Goal: Transaction & Acquisition: Purchase product/service

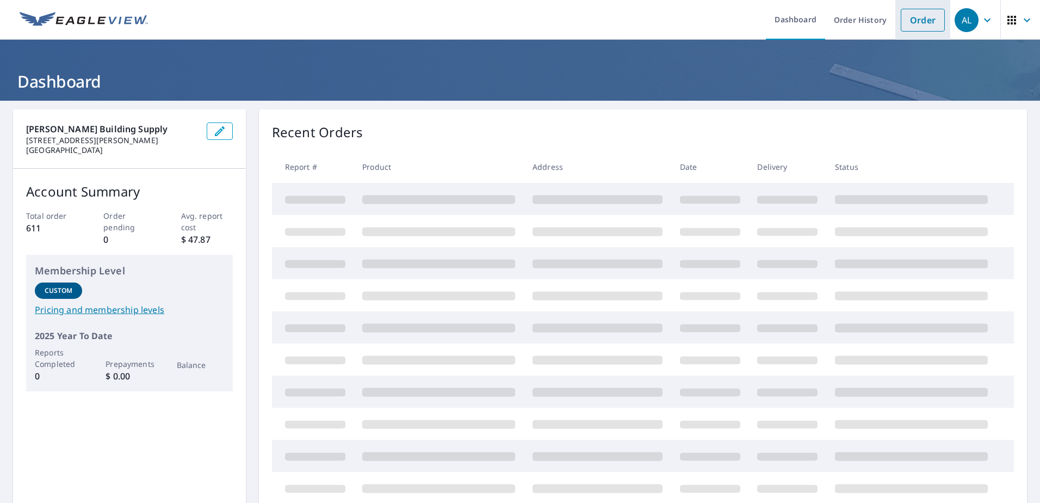
drag, startPoint x: 916, startPoint y: 18, endPoint x: 910, endPoint y: 19, distance: 6.1
click at [916, 18] on link "Order" at bounding box center [923, 20] width 44 height 23
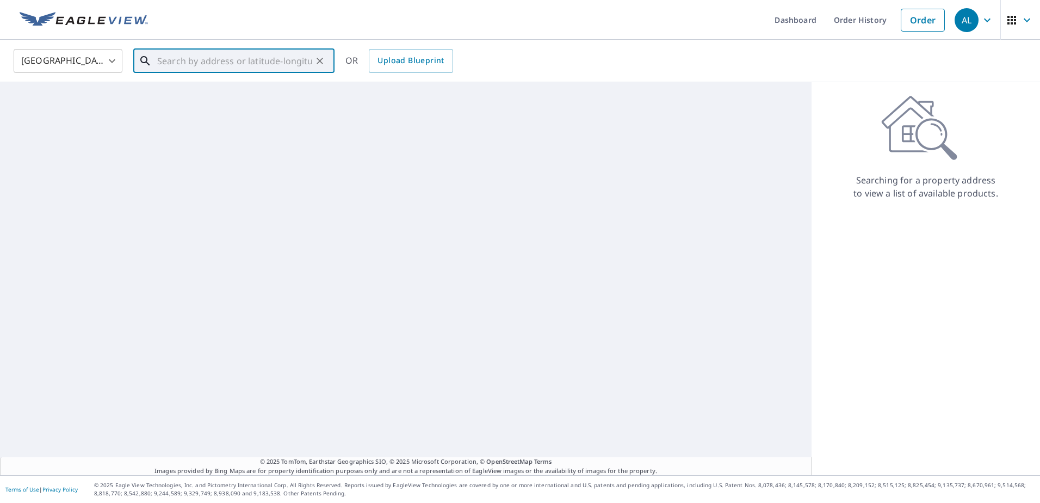
paste input "[STREET_ADDRESS]"
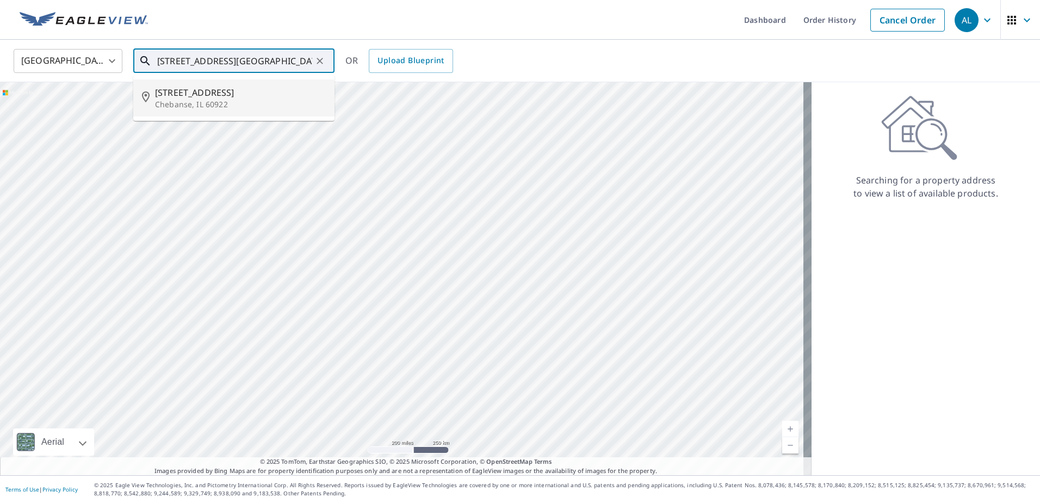
click at [205, 104] on p "Chebanse, IL 60922" at bounding box center [240, 104] width 171 height 11
type input "[STREET_ADDRESS]"
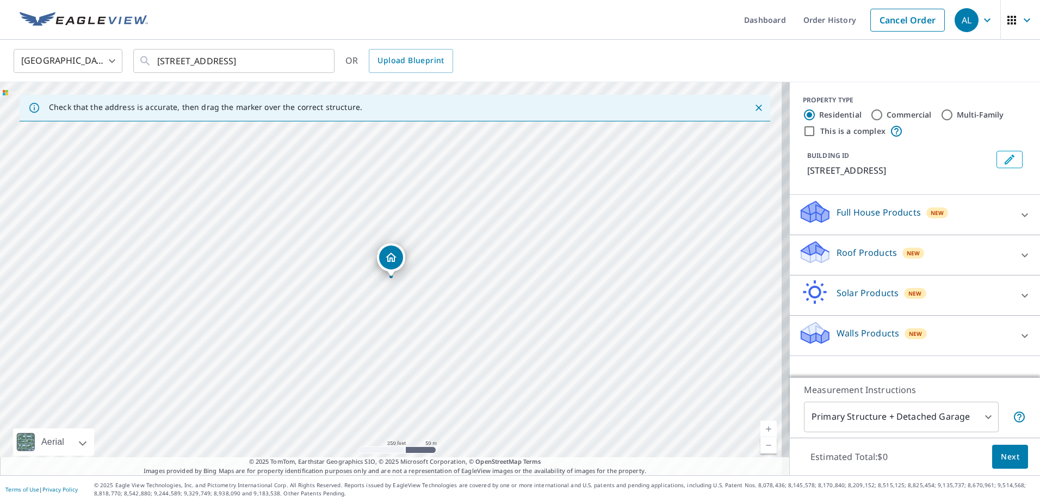
click at [838, 252] on p "Roof Products" at bounding box center [867, 252] width 60 height 13
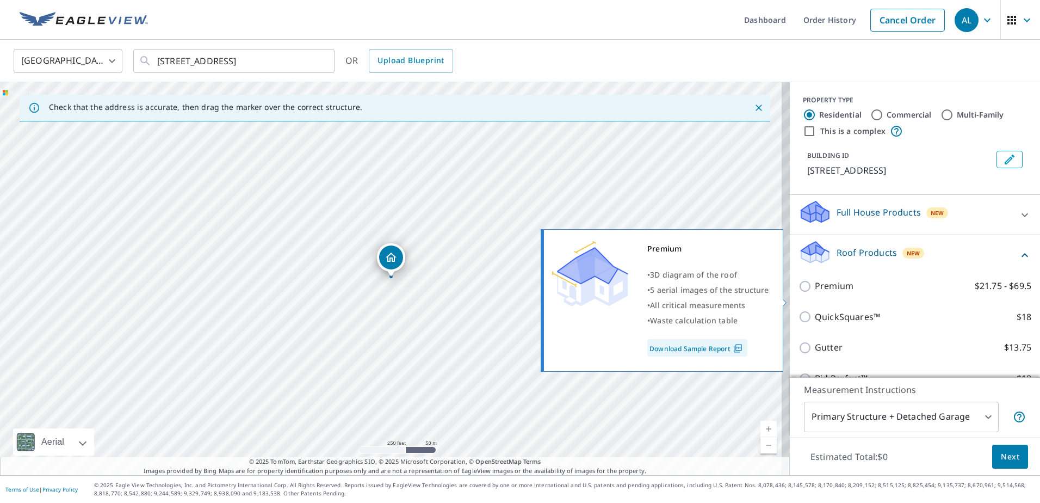
click at [830, 293] on p "Premium" at bounding box center [834, 286] width 39 height 14
click at [815, 293] on input "Premium $21.75 - $69.5" at bounding box center [807, 286] width 16 height 13
checkbox input "true"
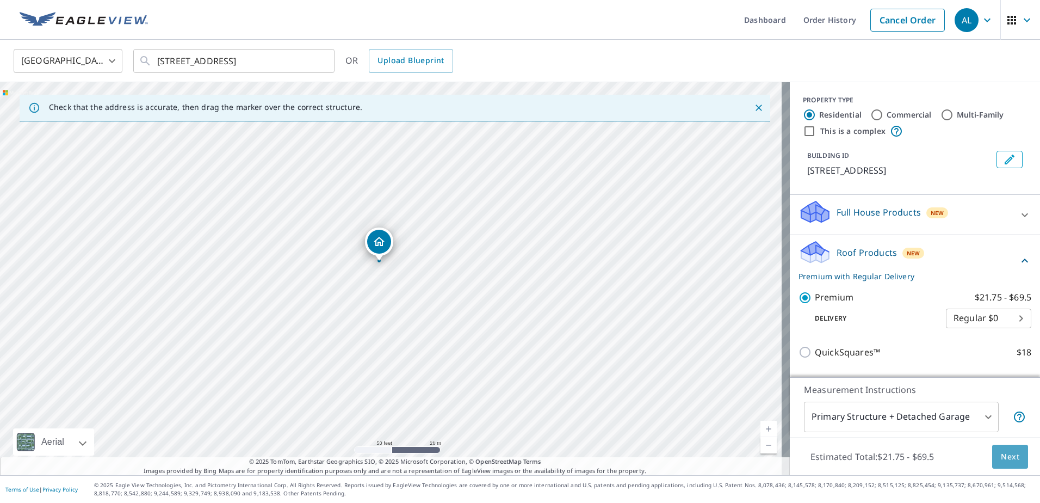
click at [993, 459] on button "Next" at bounding box center [1011, 457] width 36 height 24
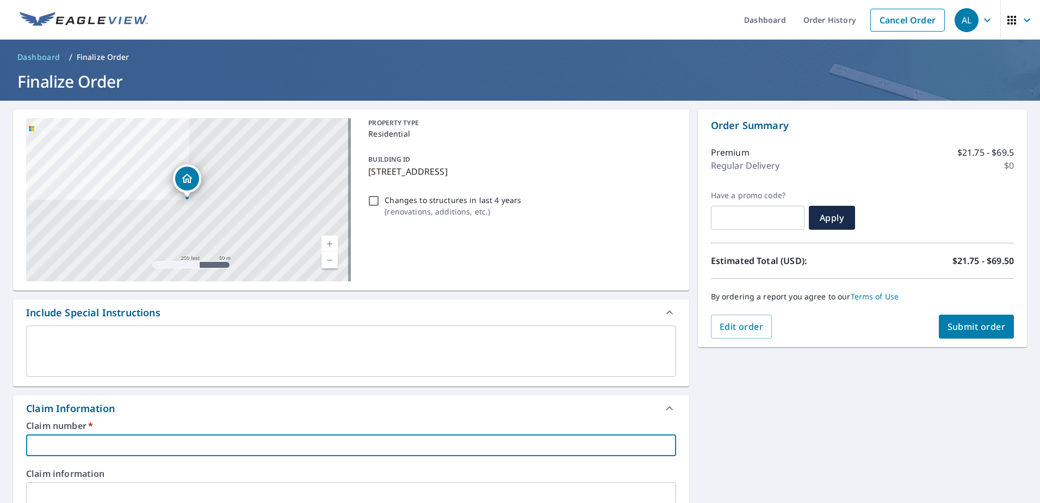
paste input "7893674"
type input "7893674"
click at [969, 334] on button "Submit order" at bounding box center [977, 327] width 76 height 24
